Goal: Information Seeking & Learning: Learn about a topic

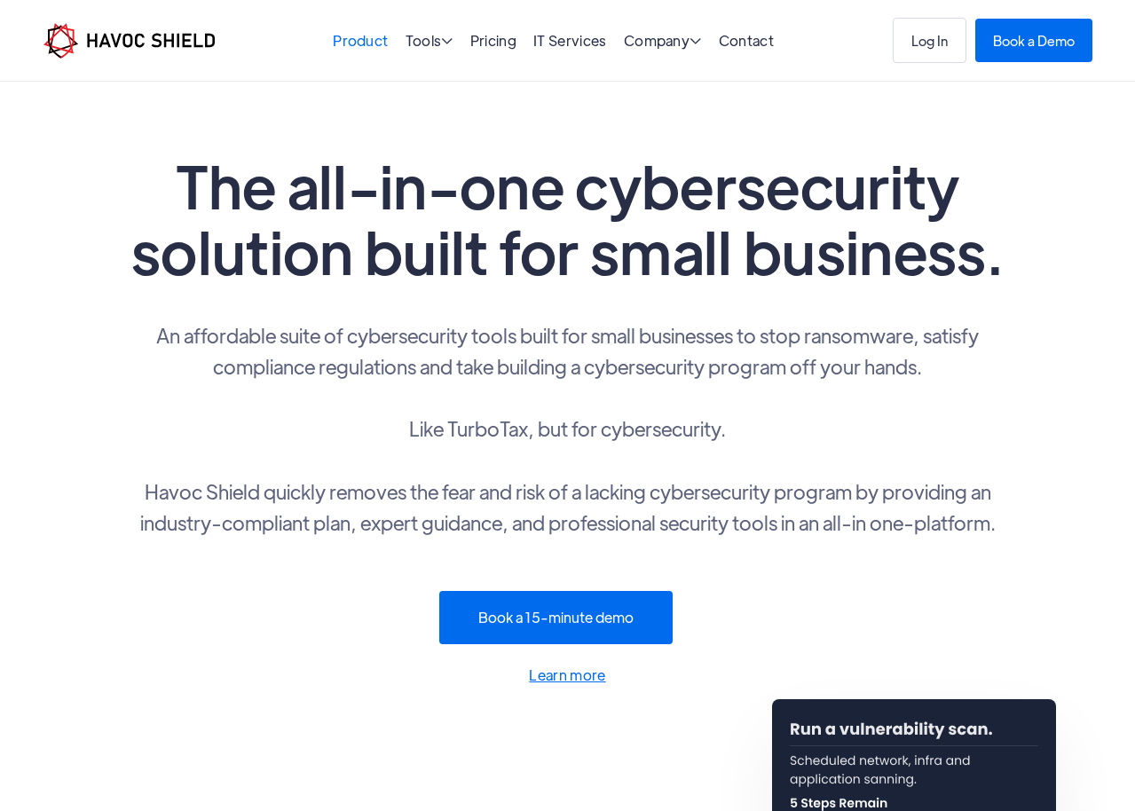
click at [344, 44] on link "Product" at bounding box center [360, 40] width 55 height 19
